Goal: Task Accomplishment & Management: Use online tool/utility

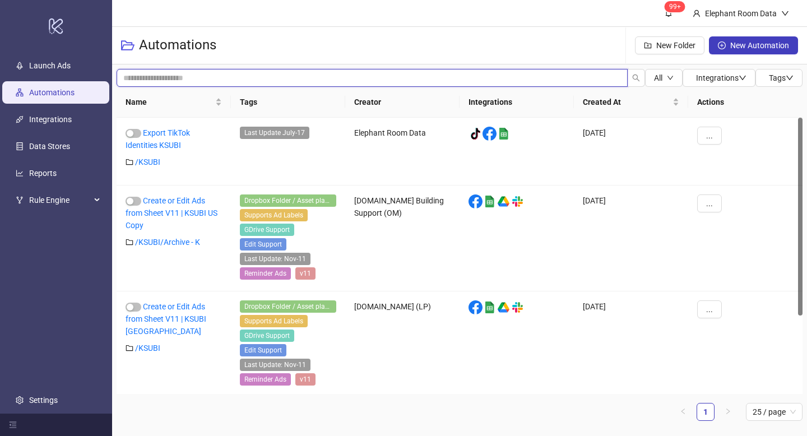
click at [196, 71] on input "search" at bounding box center [372, 78] width 511 height 18
type input "*******"
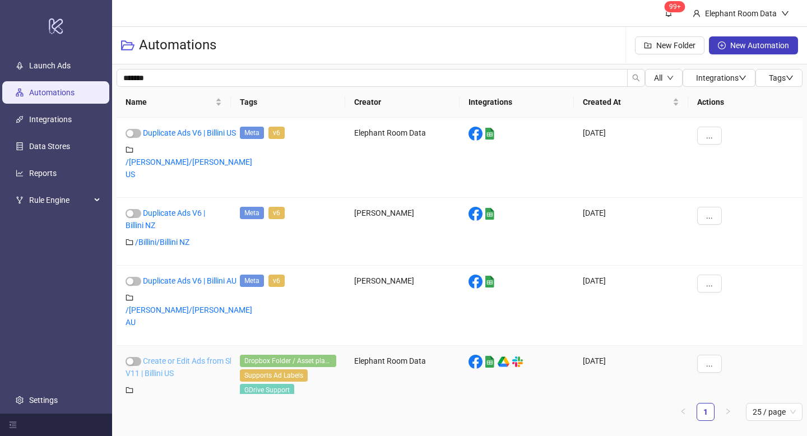
click at [169, 357] on link "Create or Edit Ads from Sheet V11 | Billini US" at bounding box center [185, 367] width 119 height 21
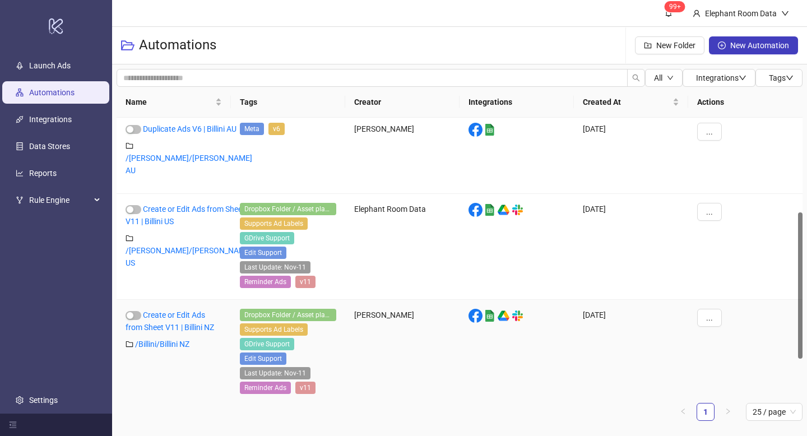
scroll to position [245, 0]
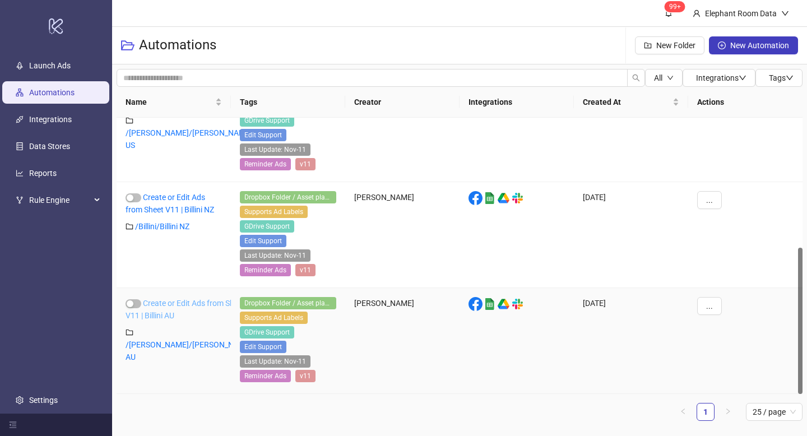
click at [182, 312] on link "Create or Edit Ads from Sheet V11 | Billini AU" at bounding box center [185, 309] width 119 height 21
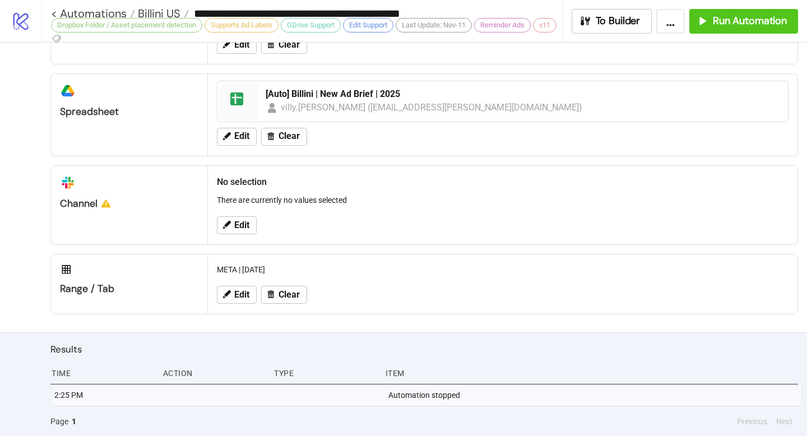
type input "**********"
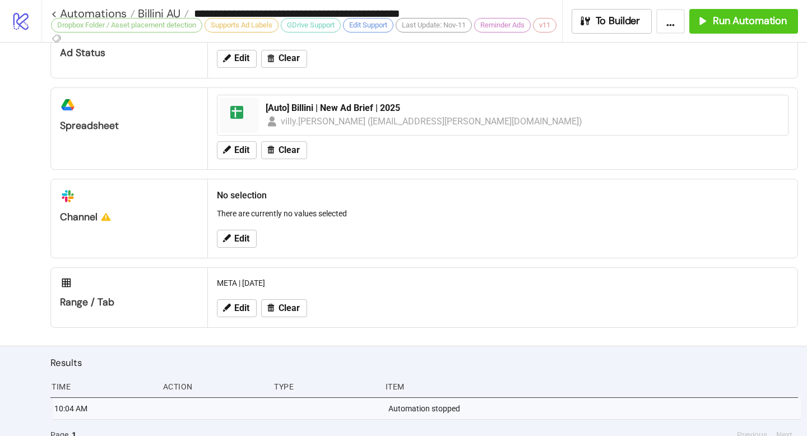
scroll to position [540, 0]
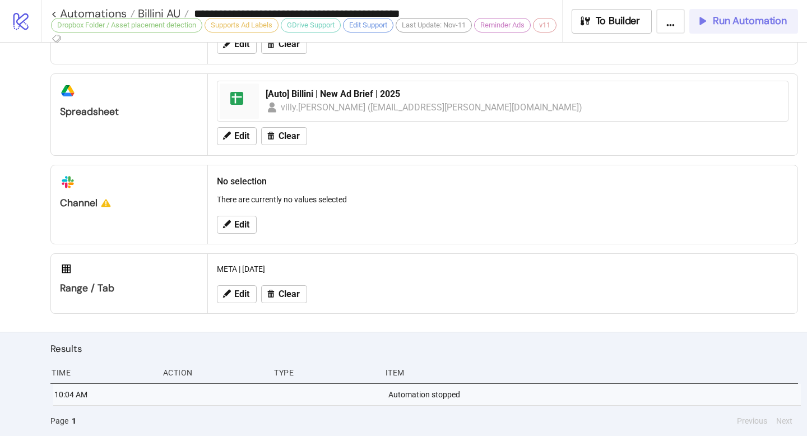
click at [749, 22] on span "Run Automation" at bounding box center [750, 21] width 74 height 13
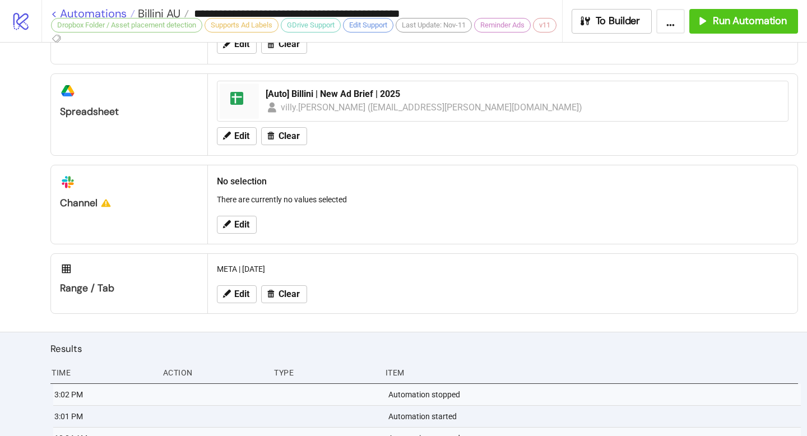
click at [52, 13] on link "< Automations" at bounding box center [93, 13] width 84 height 11
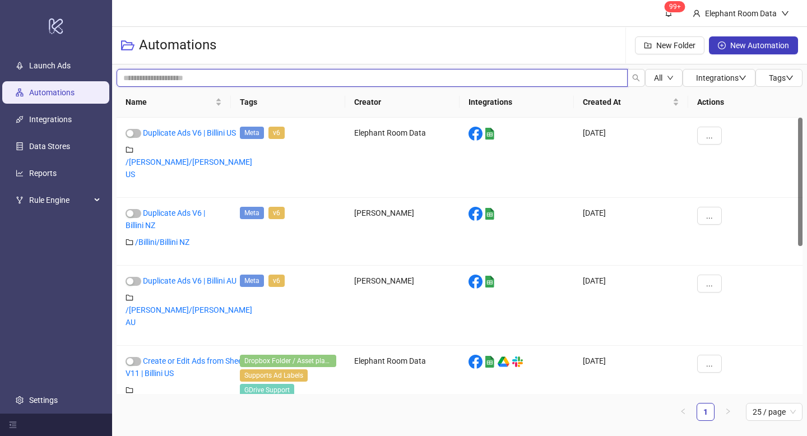
click at [183, 78] on input "search" at bounding box center [372, 78] width 511 height 18
type input "*****"
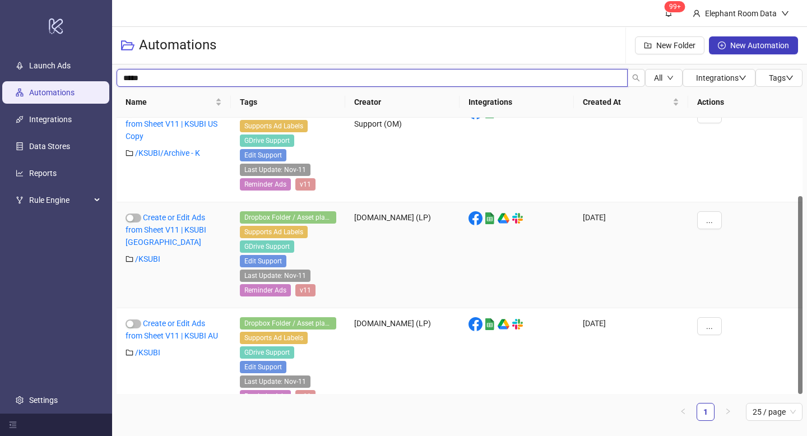
scroll to position [109, 0]
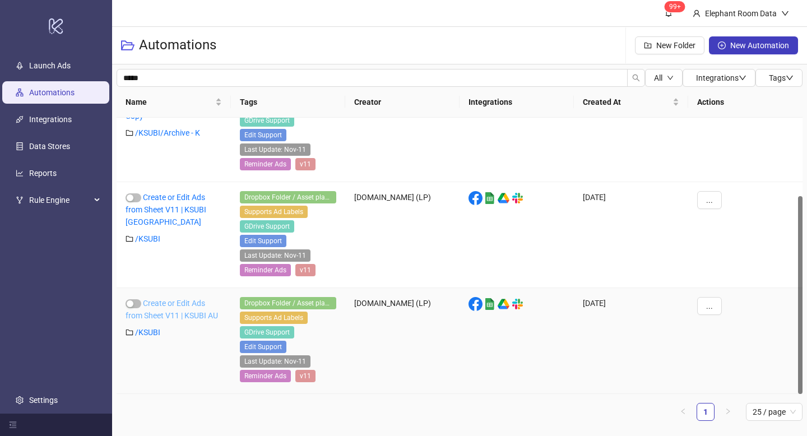
click at [170, 303] on link "Create or Edit Ads from Sheet V11 | KSUBI AU" at bounding box center [172, 309] width 92 height 21
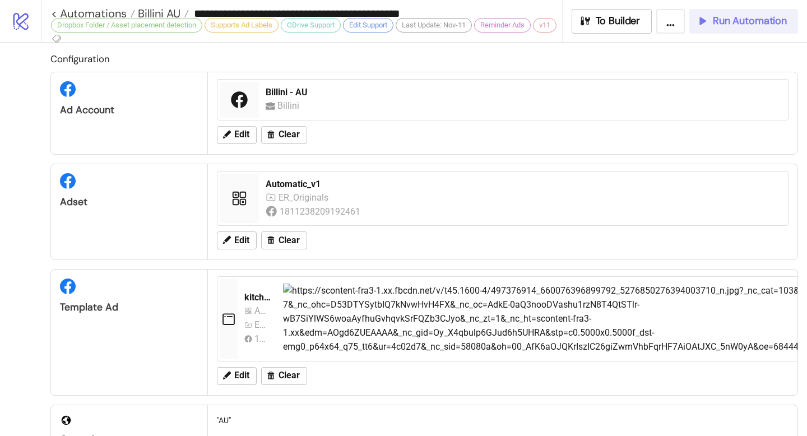
click at [751, 27] on button "Run Automation" at bounding box center [743, 21] width 109 height 25
type input "**********"
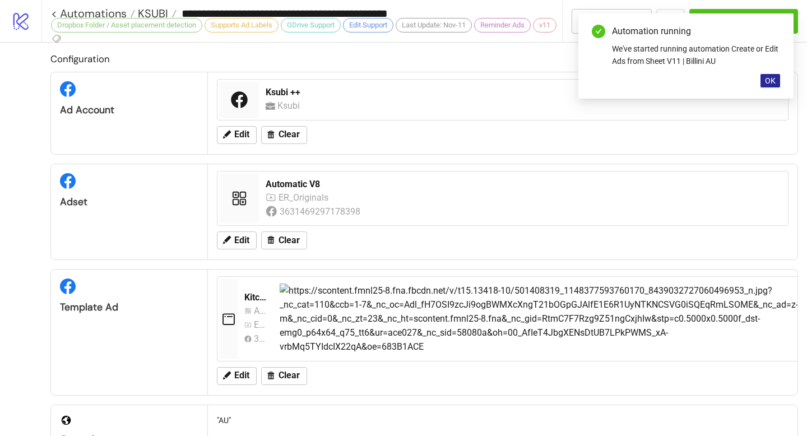
click at [769, 79] on span "OK" at bounding box center [770, 80] width 11 height 9
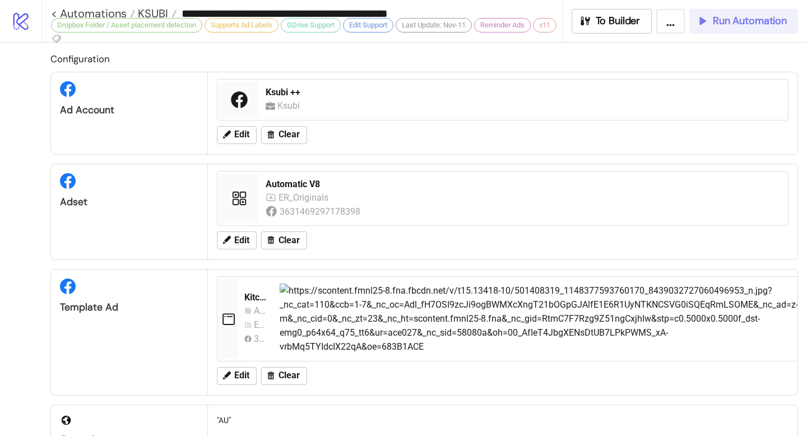
click at [724, 18] on span "Run Automation" at bounding box center [750, 21] width 74 height 13
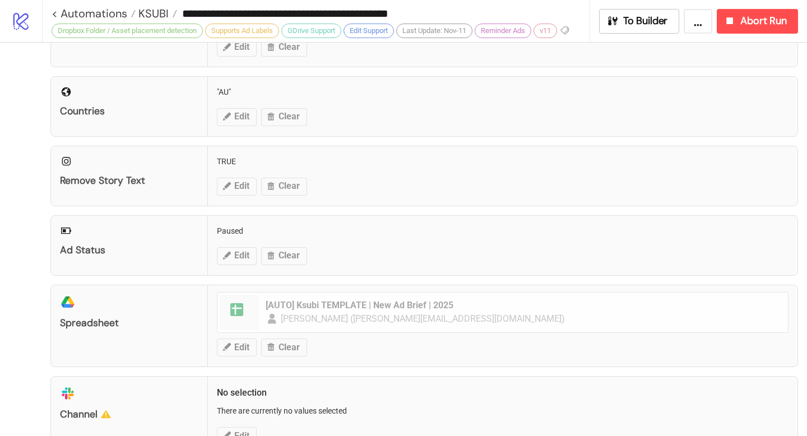
scroll to position [655, 0]
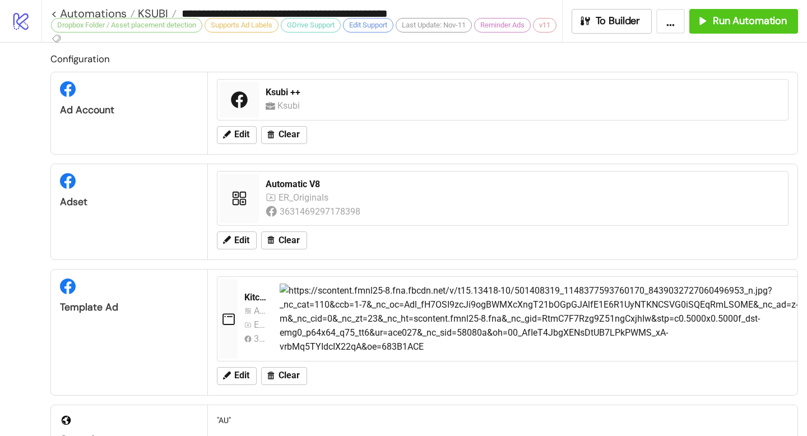
click at [52, 18] on div "Dropbox Folder / Asset placement detection Supports Ad Labels GDrive Support Ed…" at bounding box center [306, 32] width 511 height 29
click at [53, 18] on div "Dropbox Folder / Asset placement detection Supports Ad Labels GDrive Support Ed…" at bounding box center [306, 32] width 511 height 29
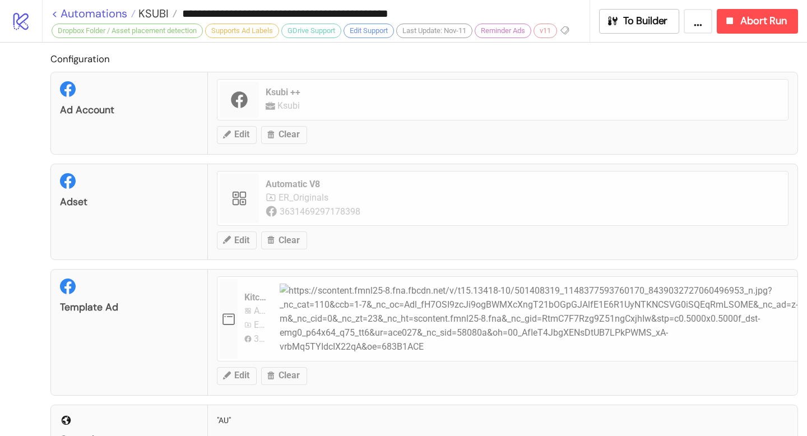
click at [55, 11] on link "< Automations" at bounding box center [94, 13] width 84 height 11
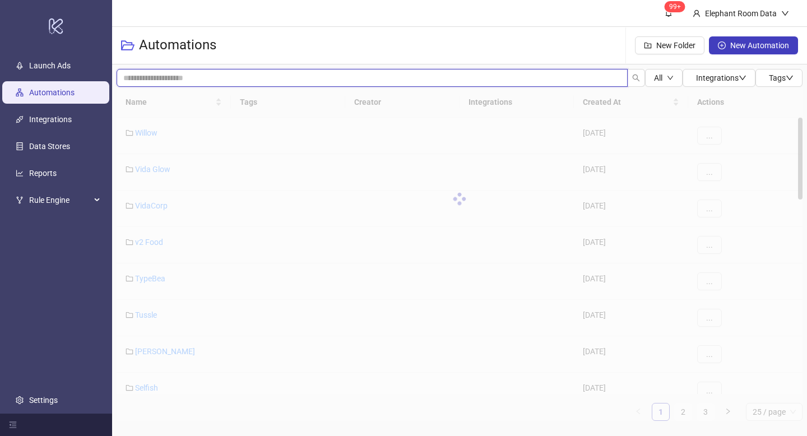
click at [229, 85] on input "search" at bounding box center [372, 78] width 511 height 18
type input "*******"
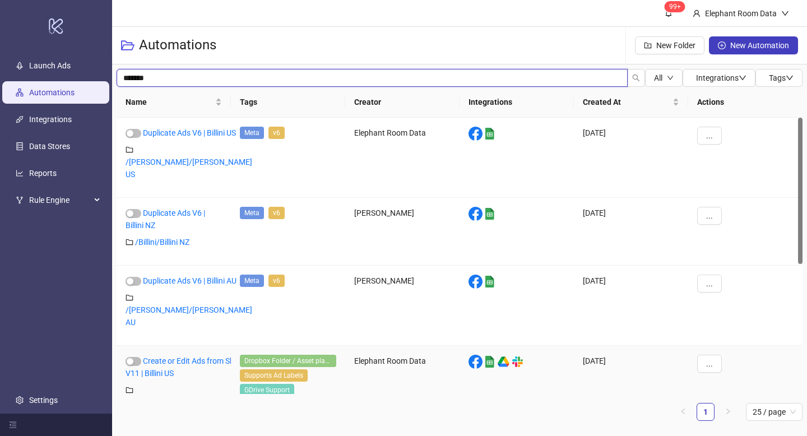
scroll to position [245, 0]
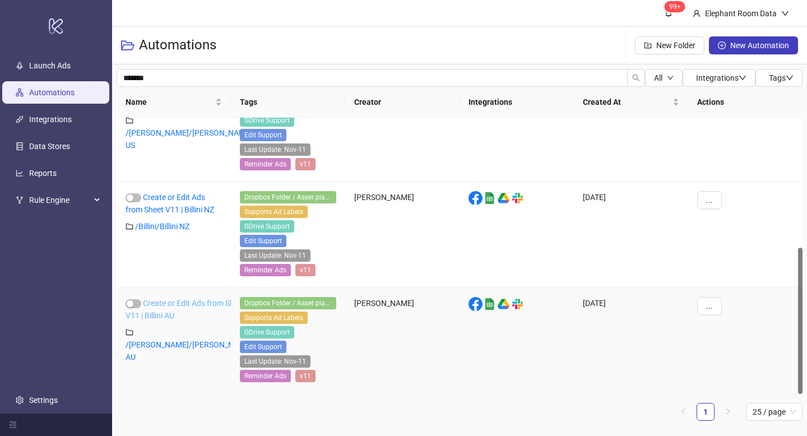
click at [178, 312] on link "Create or Edit Ads from Sheet V11 | Billini AU" at bounding box center [185, 309] width 119 height 21
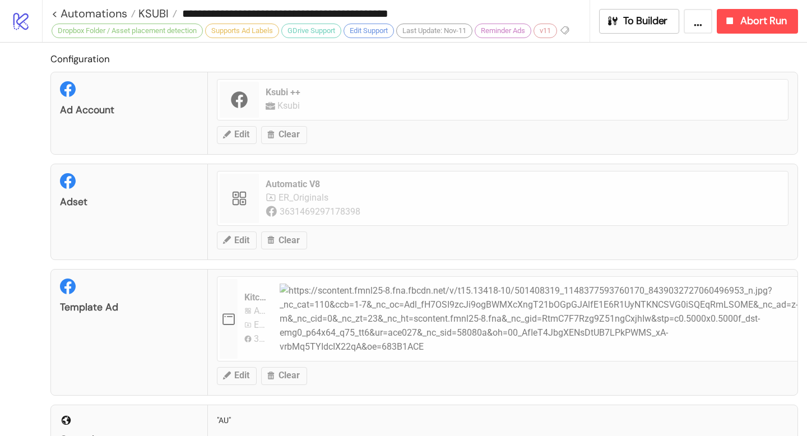
type input "**********"
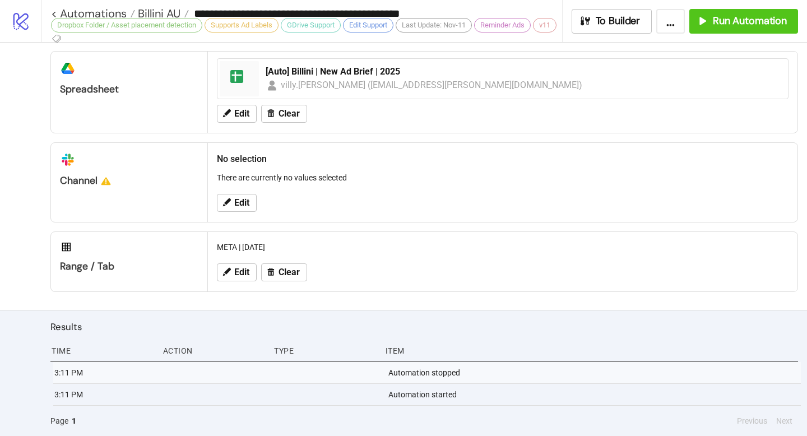
scroll to position [545, 0]
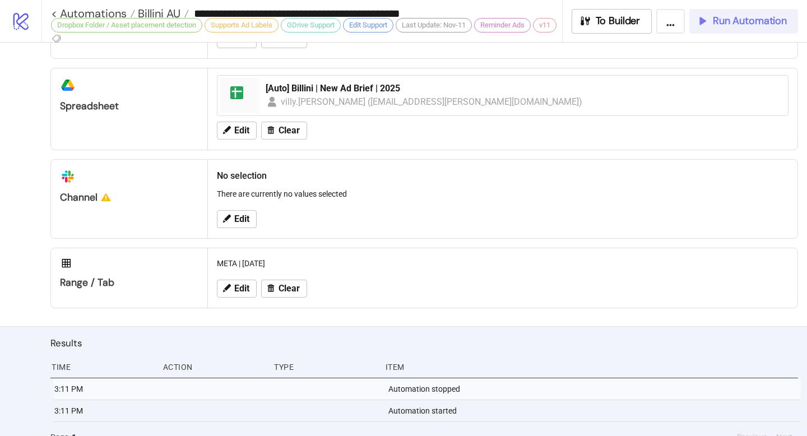
click at [751, 22] on span "Run Automation" at bounding box center [750, 21] width 74 height 13
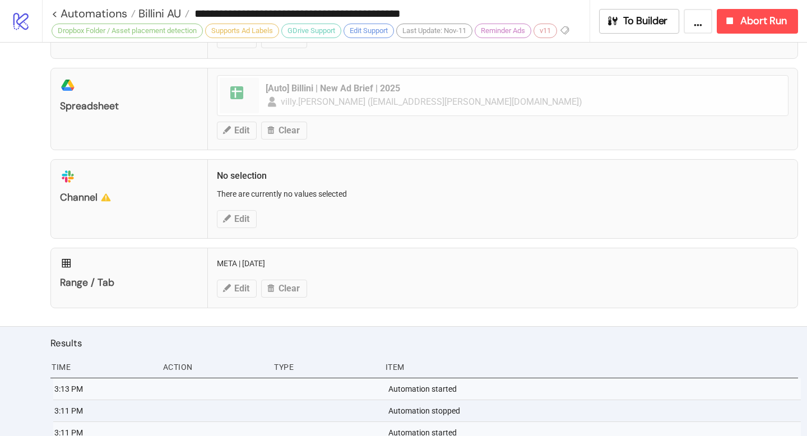
scroll to position [562, 0]
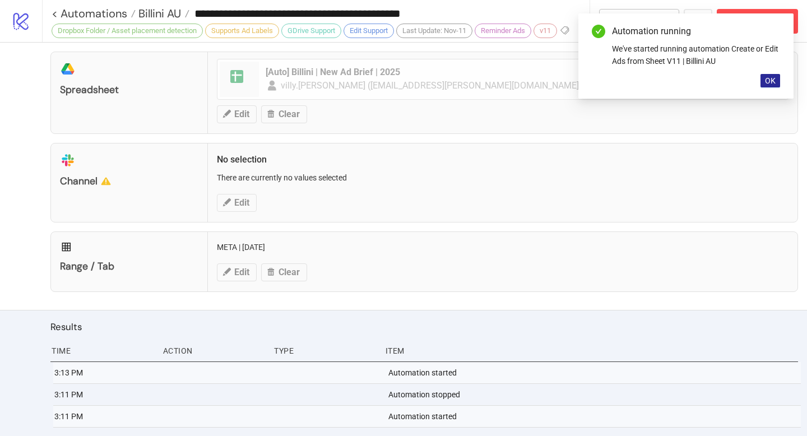
click at [775, 81] on span "OK" at bounding box center [770, 80] width 11 height 9
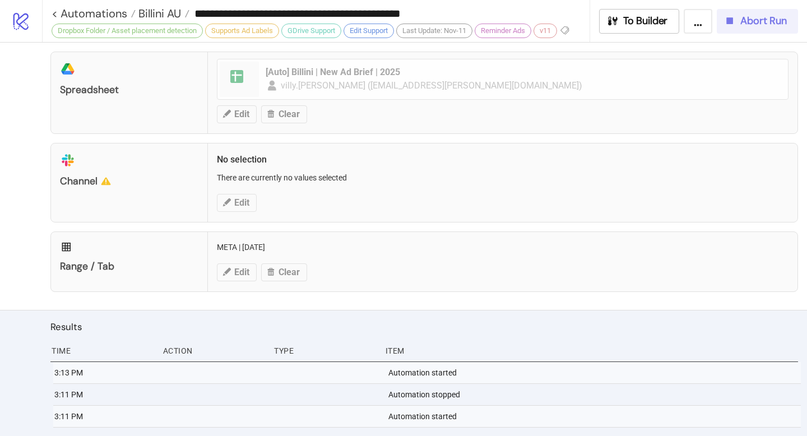
click at [748, 22] on span "Abort Run" at bounding box center [763, 21] width 47 height 13
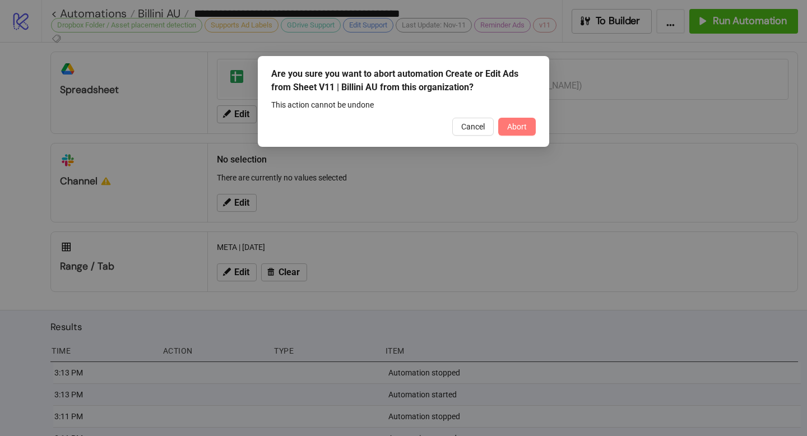
click at [509, 123] on span "Abort" at bounding box center [517, 126] width 20 height 9
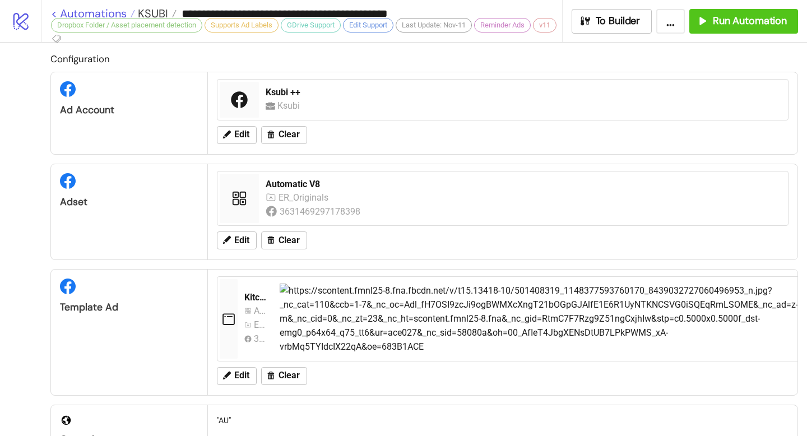
click at [52, 12] on link "< Automations" at bounding box center [93, 13] width 84 height 11
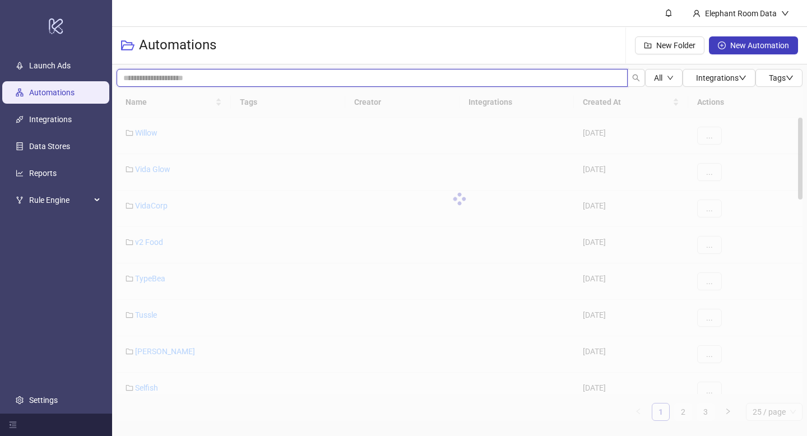
click at [236, 83] on input "search" at bounding box center [372, 78] width 511 height 18
type input "*****"
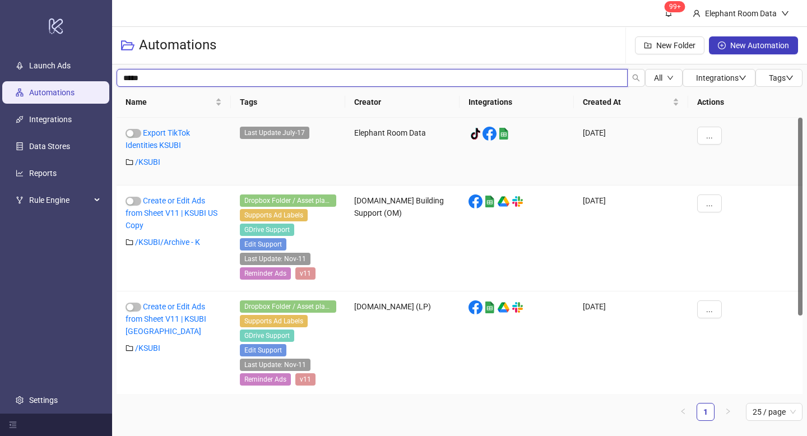
scroll to position [109, 0]
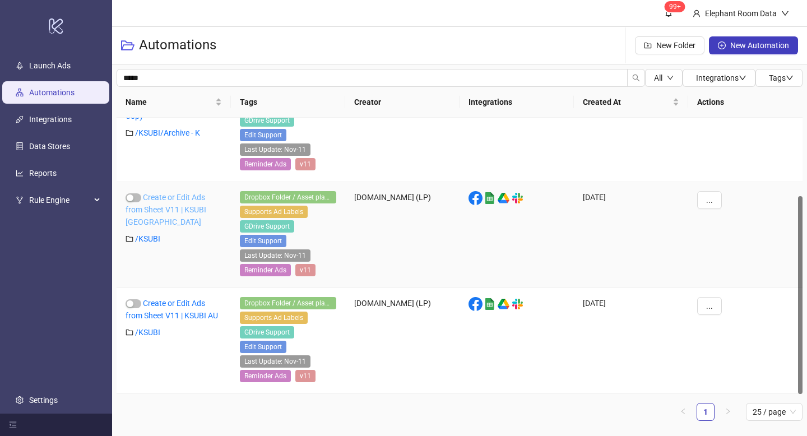
click at [192, 206] on link "Create or Edit Ads from Sheet V11 | KSUBI [GEOGRAPHIC_DATA]" at bounding box center [166, 210] width 81 height 34
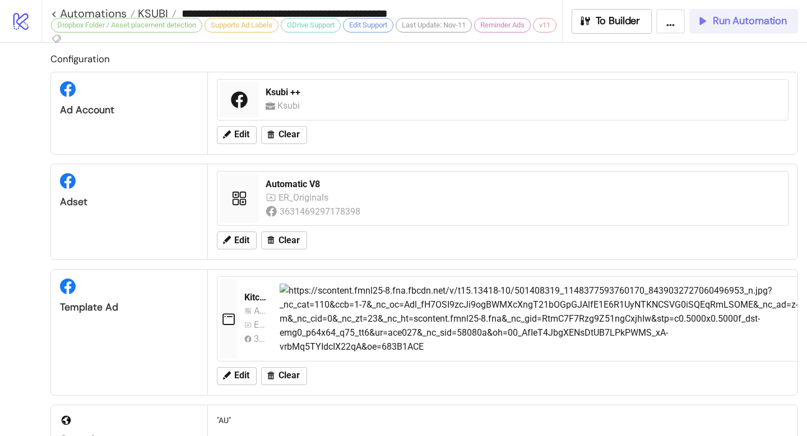
click at [727, 21] on span "Run Automation" at bounding box center [750, 21] width 74 height 13
type input "**********"
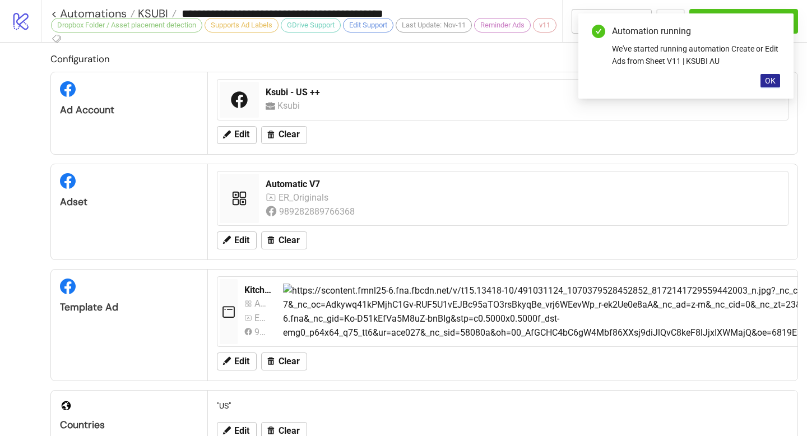
click at [767, 76] on span "OK" at bounding box center [770, 80] width 11 height 9
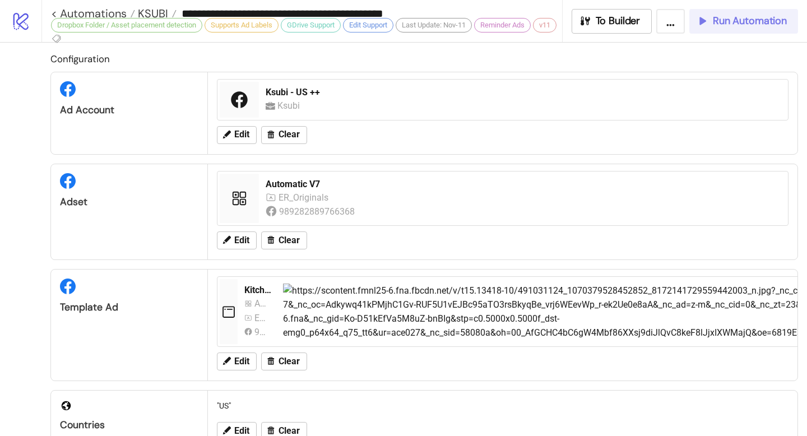
click at [723, 21] on span "Run Automation" at bounding box center [750, 21] width 74 height 13
